Goal: Browse casually

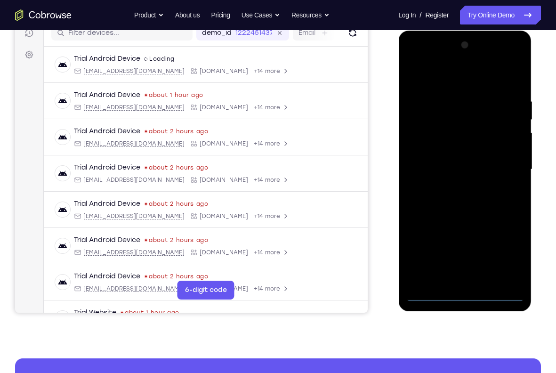
click at [469, 293] on div at bounding box center [464, 170] width 119 height 264
click at [506, 254] on div at bounding box center [464, 170] width 119 height 264
click at [430, 59] on div at bounding box center [464, 170] width 119 height 264
click at [499, 168] on div at bounding box center [464, 170] width 119 height 264
click at [471, 279] on div at bounding box center [464, 170] width 119 height 264
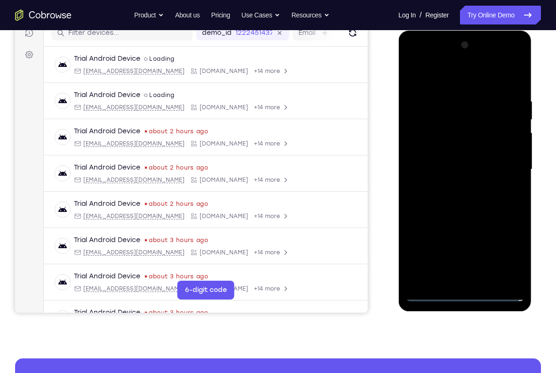
click at [447, 164] on div at bounding box center [464, 170] width 119 height 264
click at [447, 155] on div at bounding box center [464, 170] width 119 height 264
click at [447, 173] on div at bounding box center [464, 170] width 119 height 264
click at [455, 202] on div at bounding box center [464, 170] width 119 height 264
click at [462, 197] on div at bounding box center [464, 170] width 119 height 264
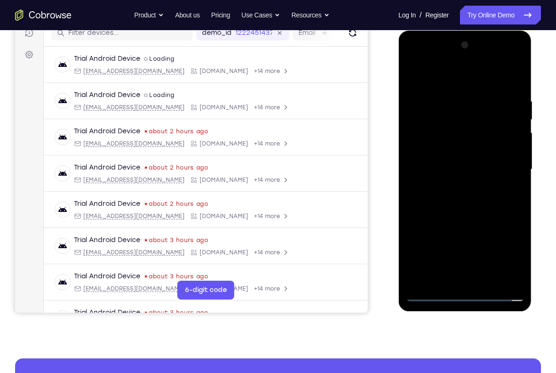
click at [461, 200] on div at bounding box center [464, 170] width 119 height 264
click at [517, 84] on div at bounding box center [464, 170] width 119 height 264
click at [514, 277] on div at bounding box center [464, 170] width 119 height 264
click at [487, 280] on div at bounding box center [464, 170] width 119 height 264
click at [479, 224] on div at bounding box center [464, 170] width 119 height 264
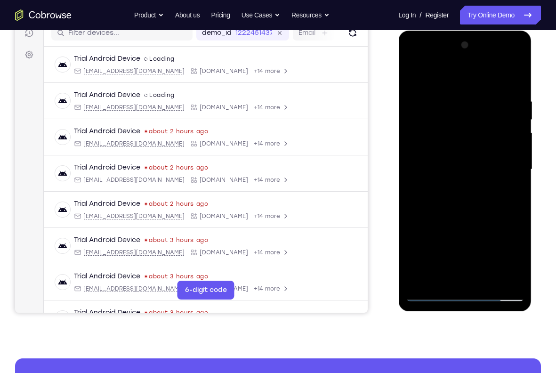
click at [415, 76] on div at bounding box center [464, 170] width 119 height 264
